Goal: Subscribe to service/newsletter

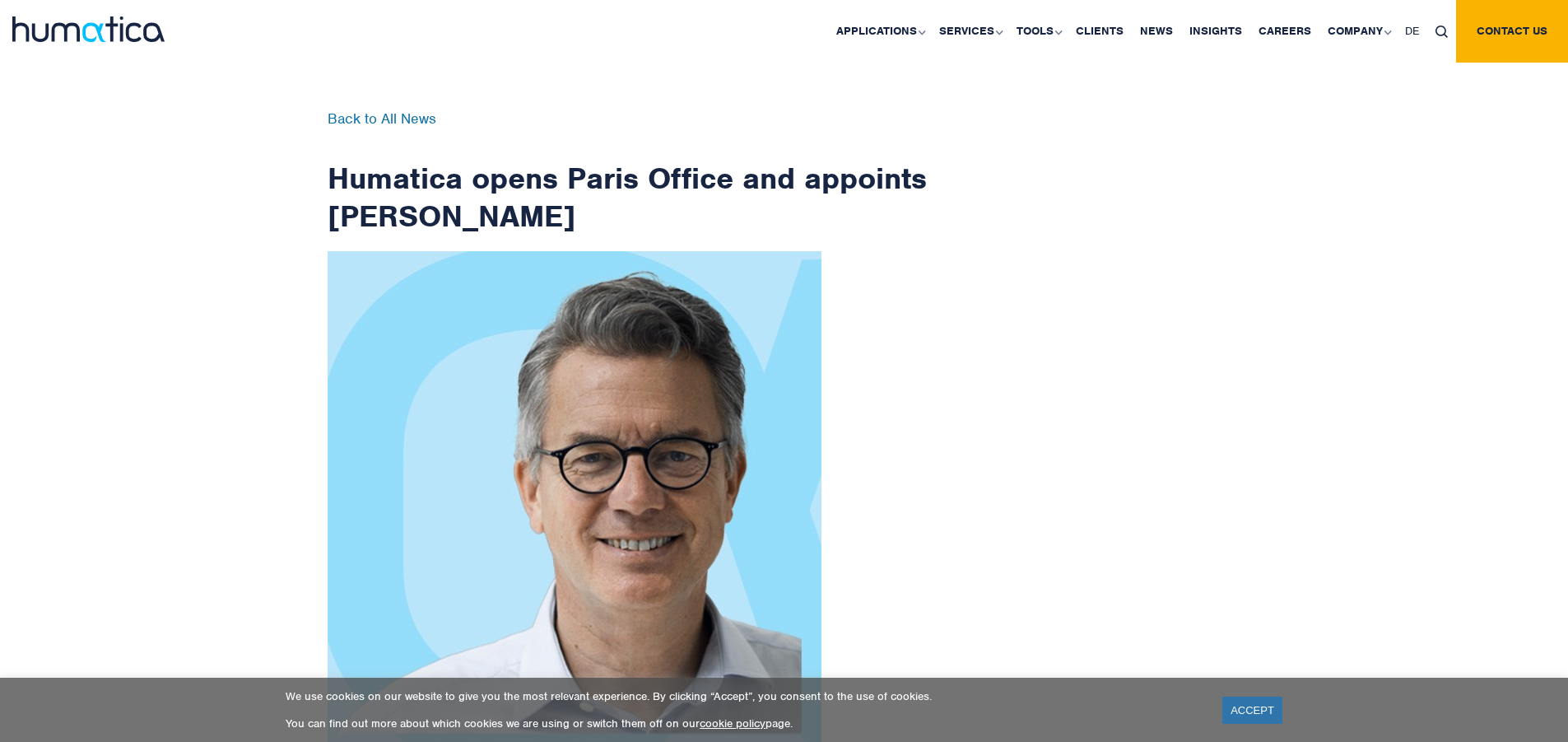
scroll to position [2627, 0]
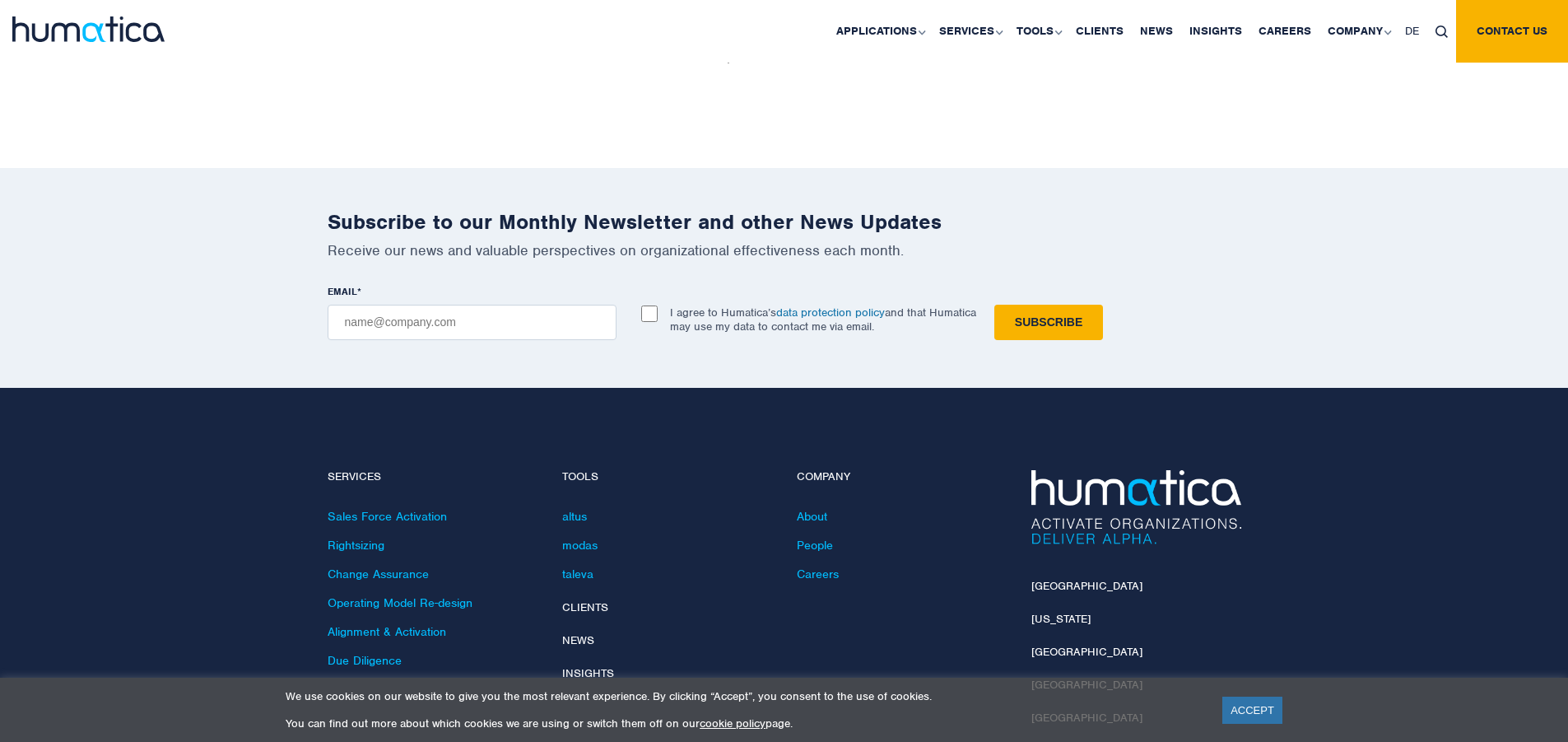
checkbox input "true"
type input "[EMAIL_ADDRESS][DOMAIN_NAME]"
click at [995, 305] on input "Subscribe" at bounding box center [1049, 322] width 109 height 35
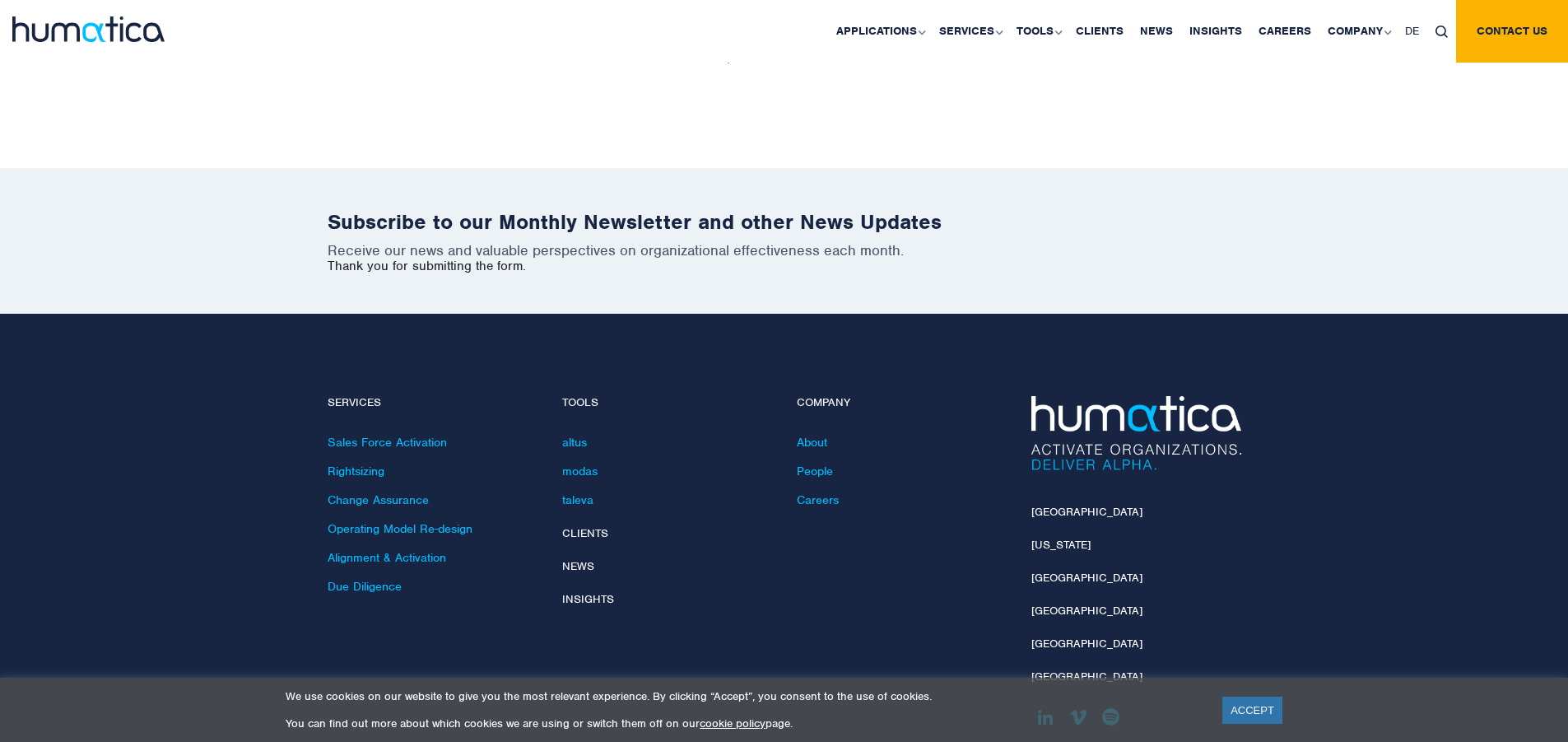
scroll to position [2553, 0]
